Goal: Task Accomplishment & Management: Complete application form

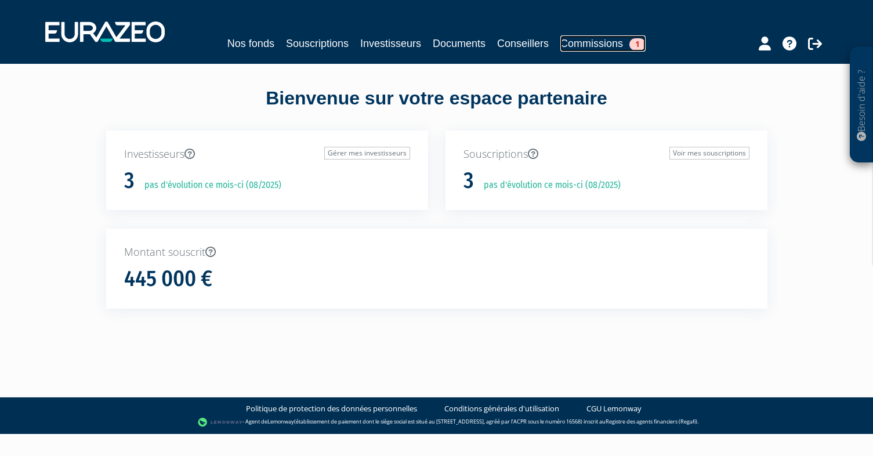
click at [627, 43] on link "Commissions 1" at bounding box center [602, 43] width 85 height 16
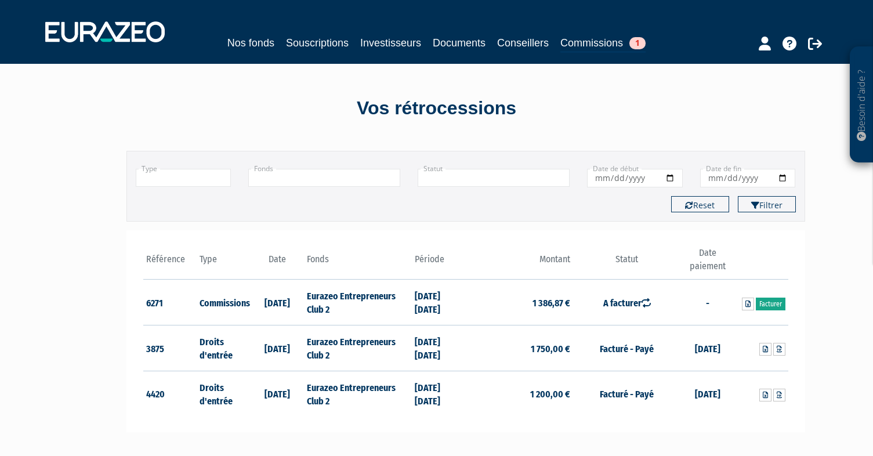
click at [771, 301] on link "Facturer" at bounding box center [770, 303] width 30 height 13
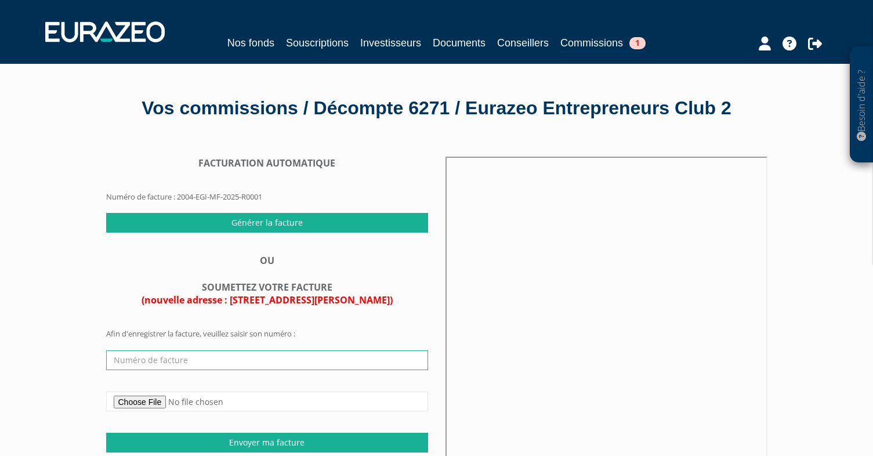
click at [216, 361] on input "text" at bounding box center [267, 360] width 322 height 20
type input "FA1115"
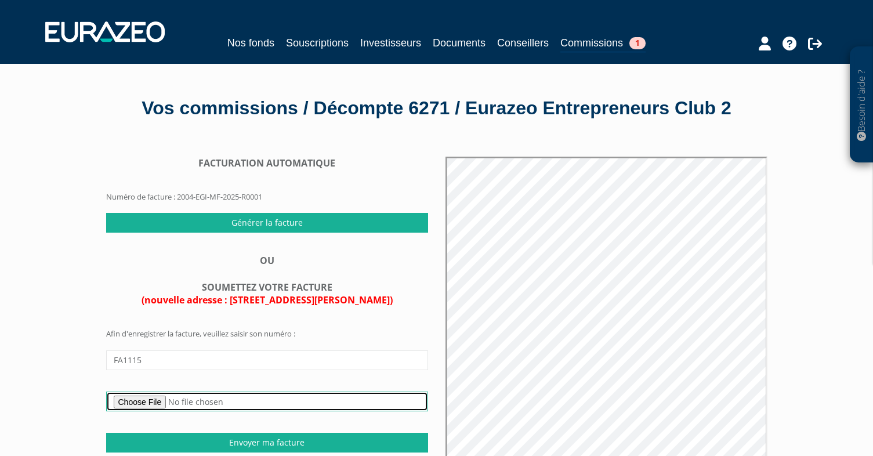
click at [170, 398] on input "file" at bounding box center [267, 401] width 322 height 20
type input "C:\fakepath\Facture_001115_FINOFFICE_Eurazeo_Global_Investor.pdf"
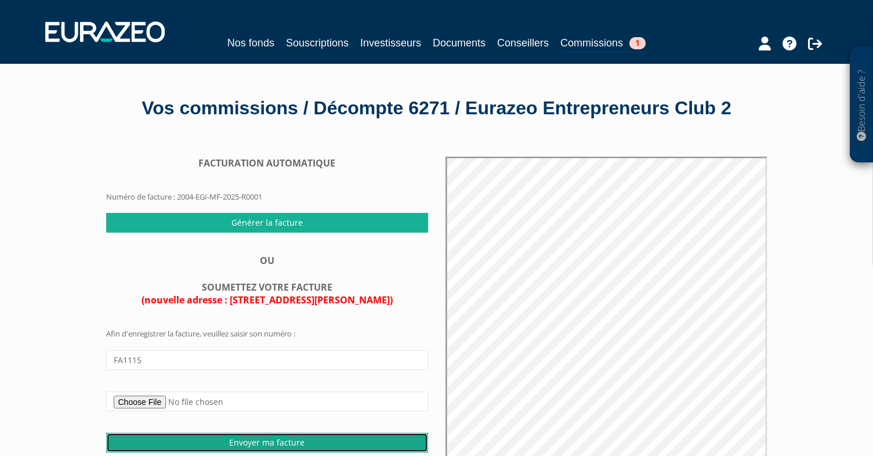
click at [256, 438] on input "Envoyer ma facture" at bounding box center [267, 443] width 322 height 20
